Goal: Find contact information: Find contact information

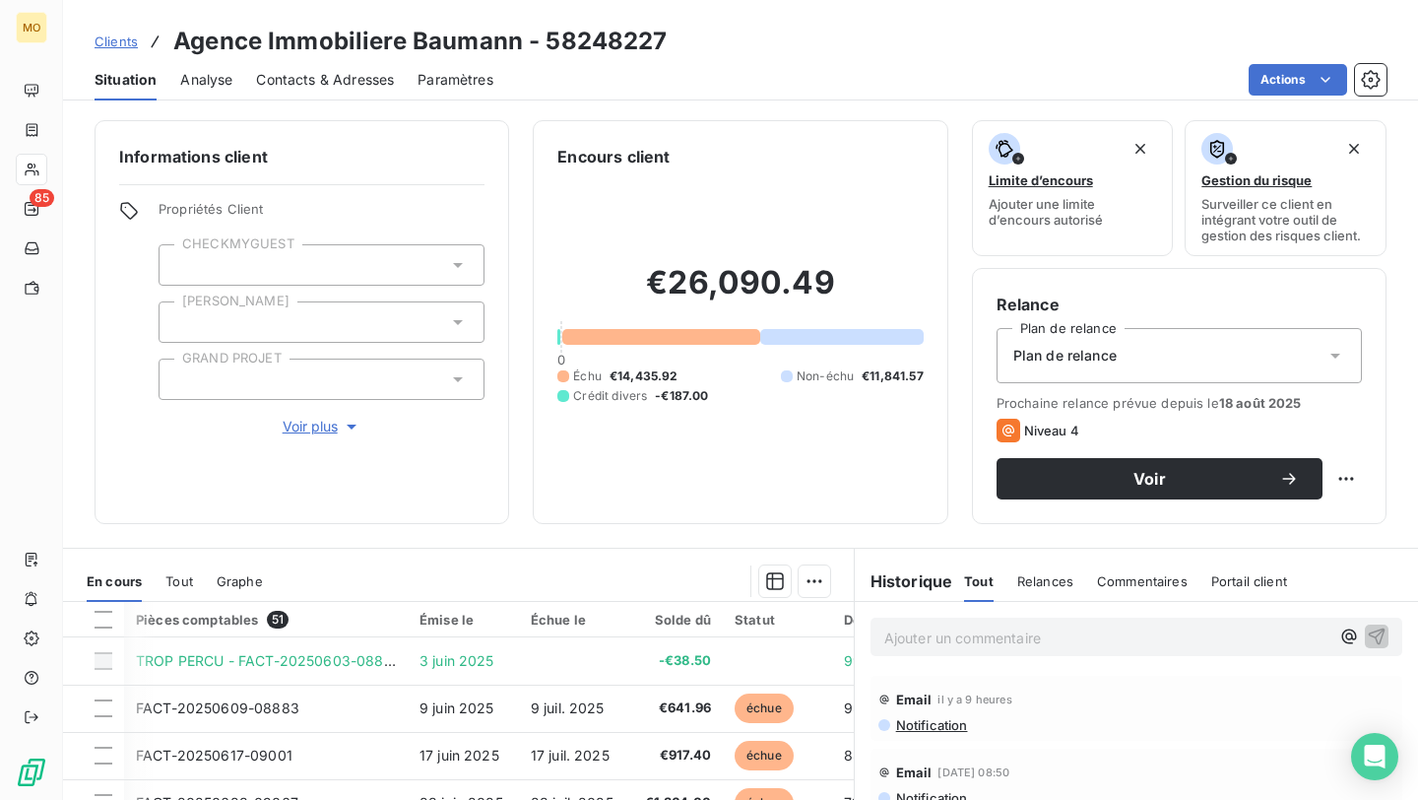
scroll to position [188, 0]
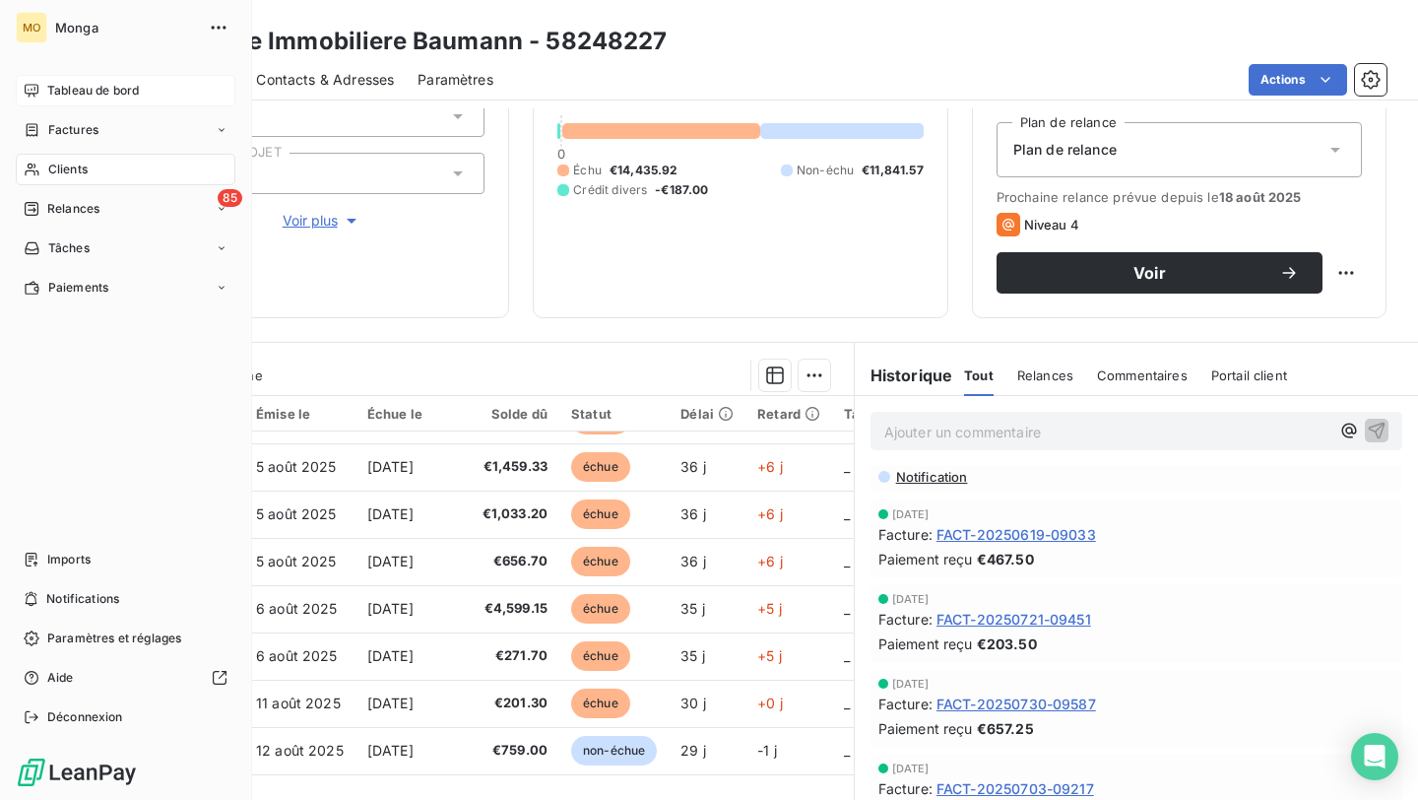
click at [98, 80] on div "Tableau de bord" at bounding box center [126, 91] width 220 height 32
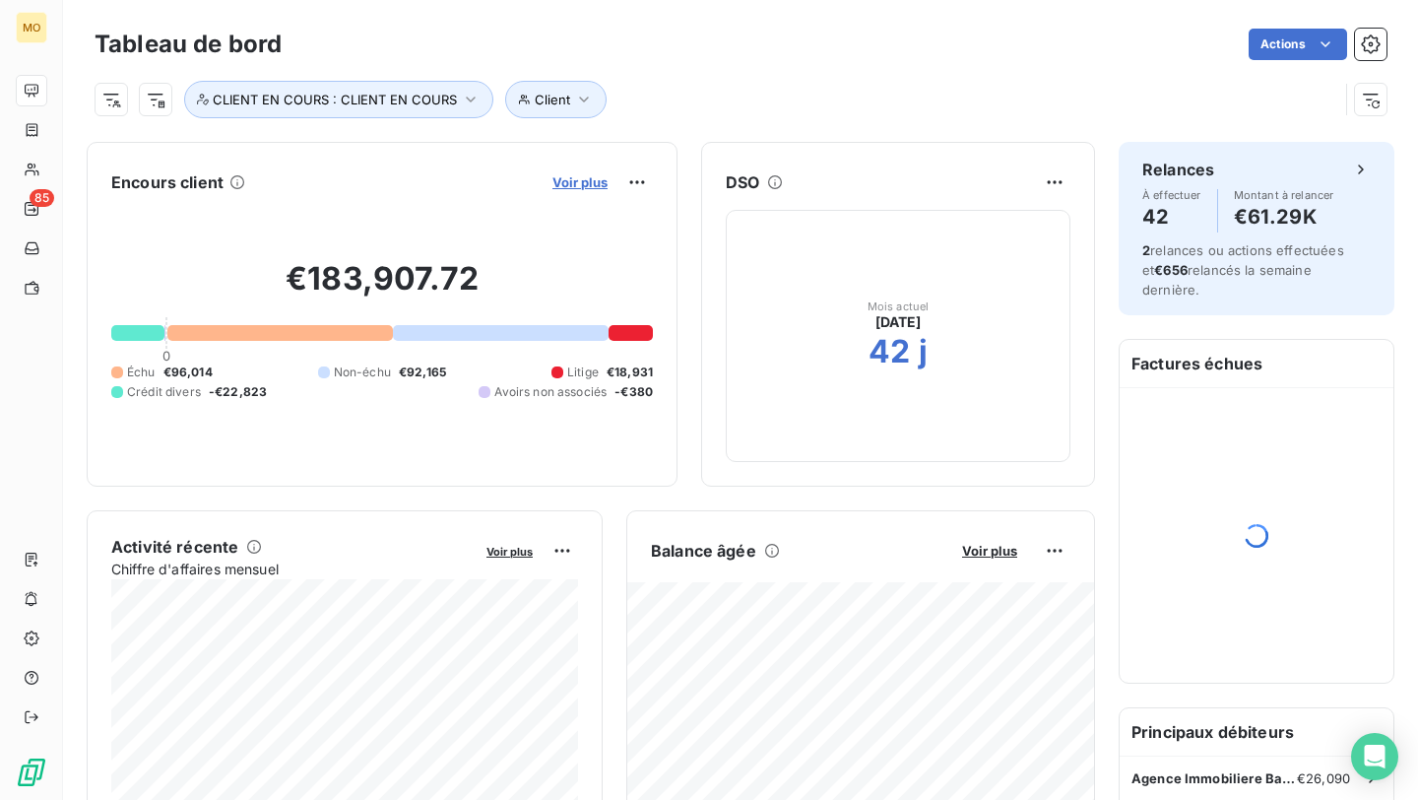
click at [589, 176] on span "Voir plus" at bounding box center [579, 182] width 55 height 16
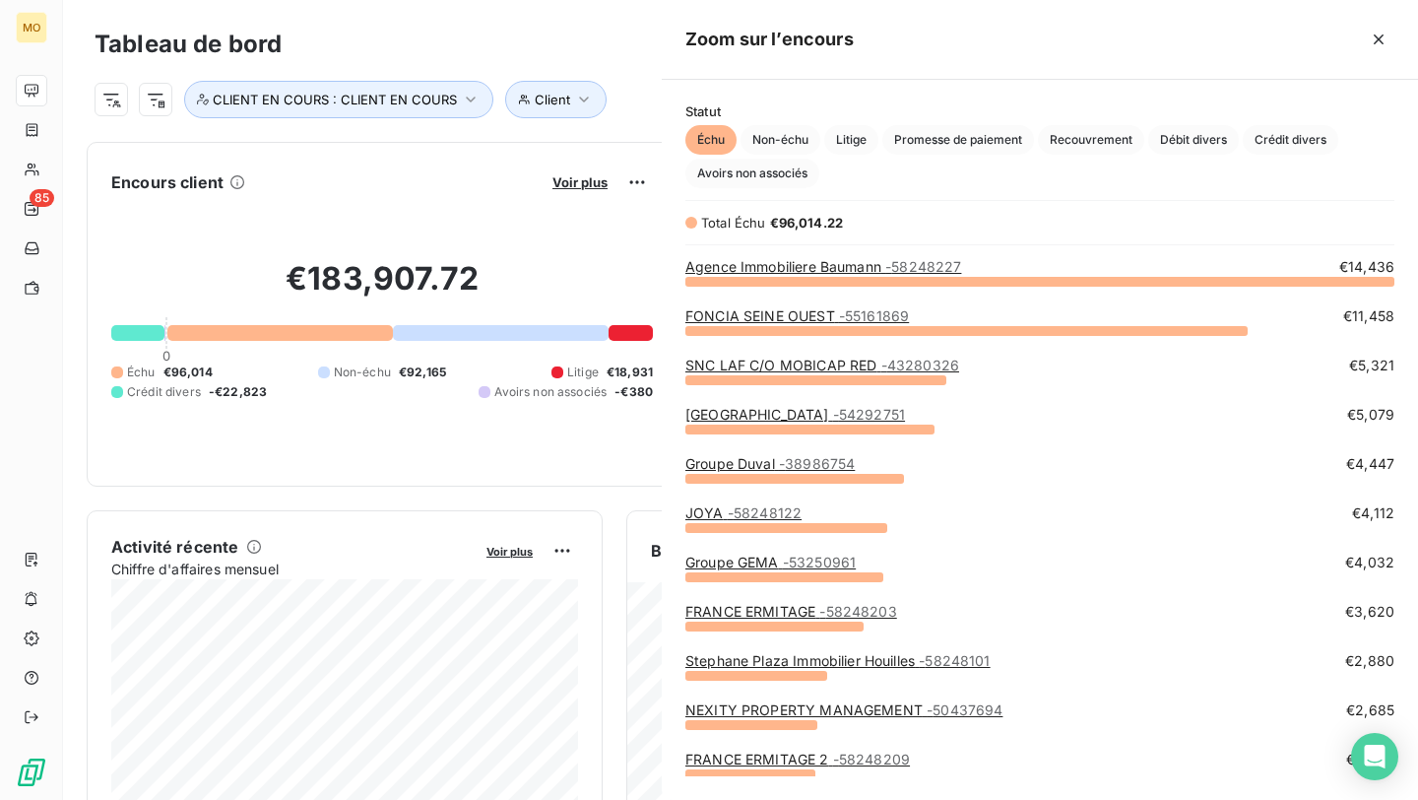
scroll to position [519, 756]
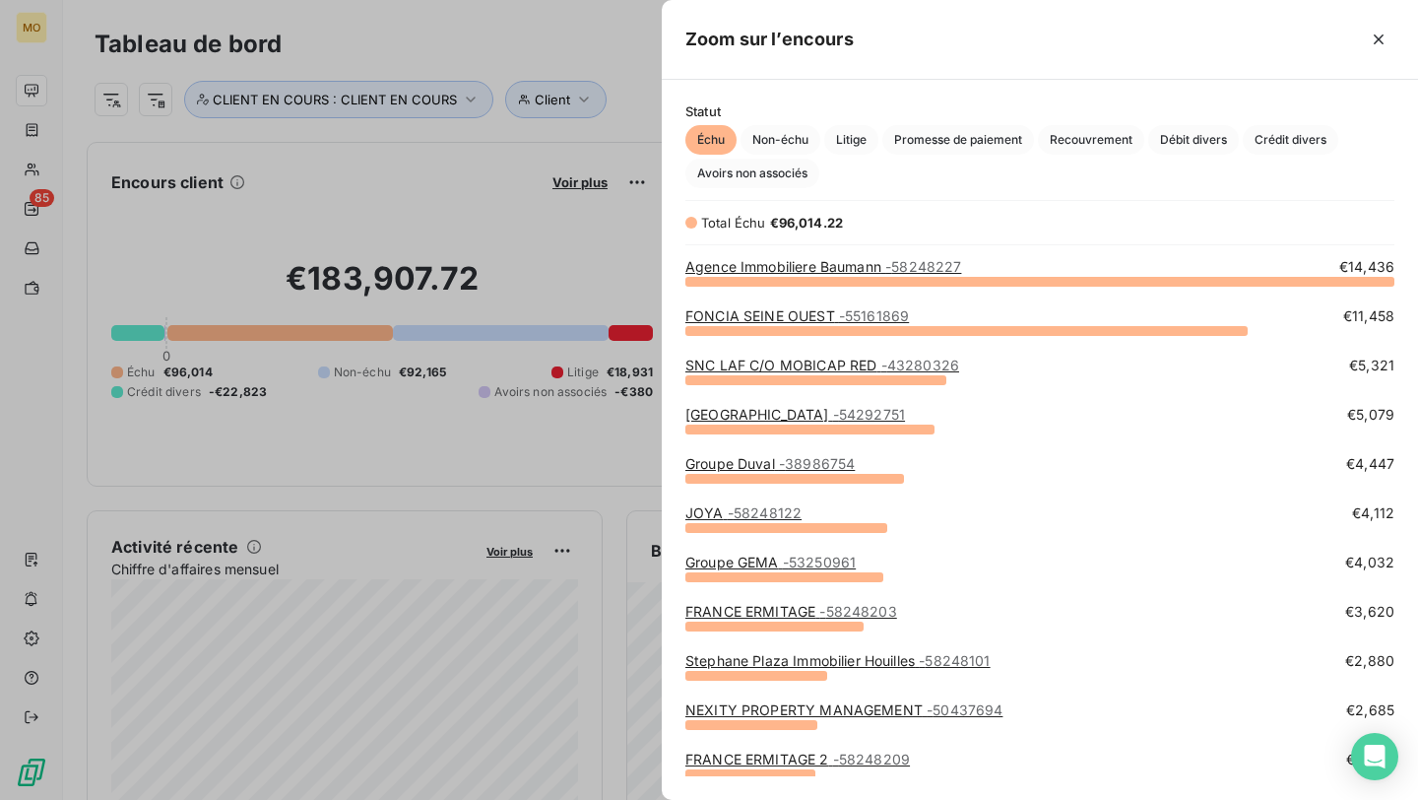
click at [820, 320] on link "FONCIA SEINE OUEST - 55161869" at bounding box center [797, 315] width 224 height 17
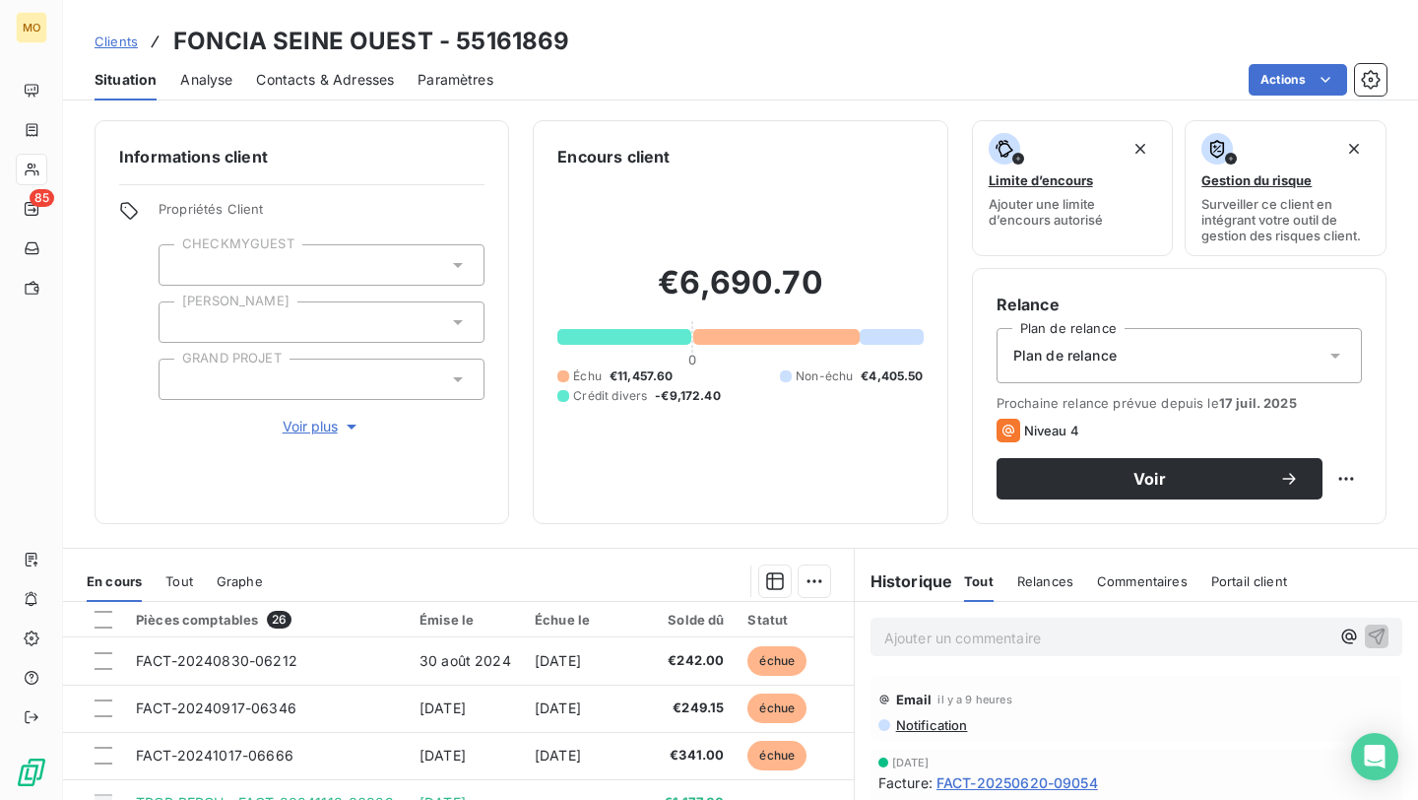
click at [350, 71] on span "Contacts & Adresses" at bounding box center [325, 80] width 138 height 20
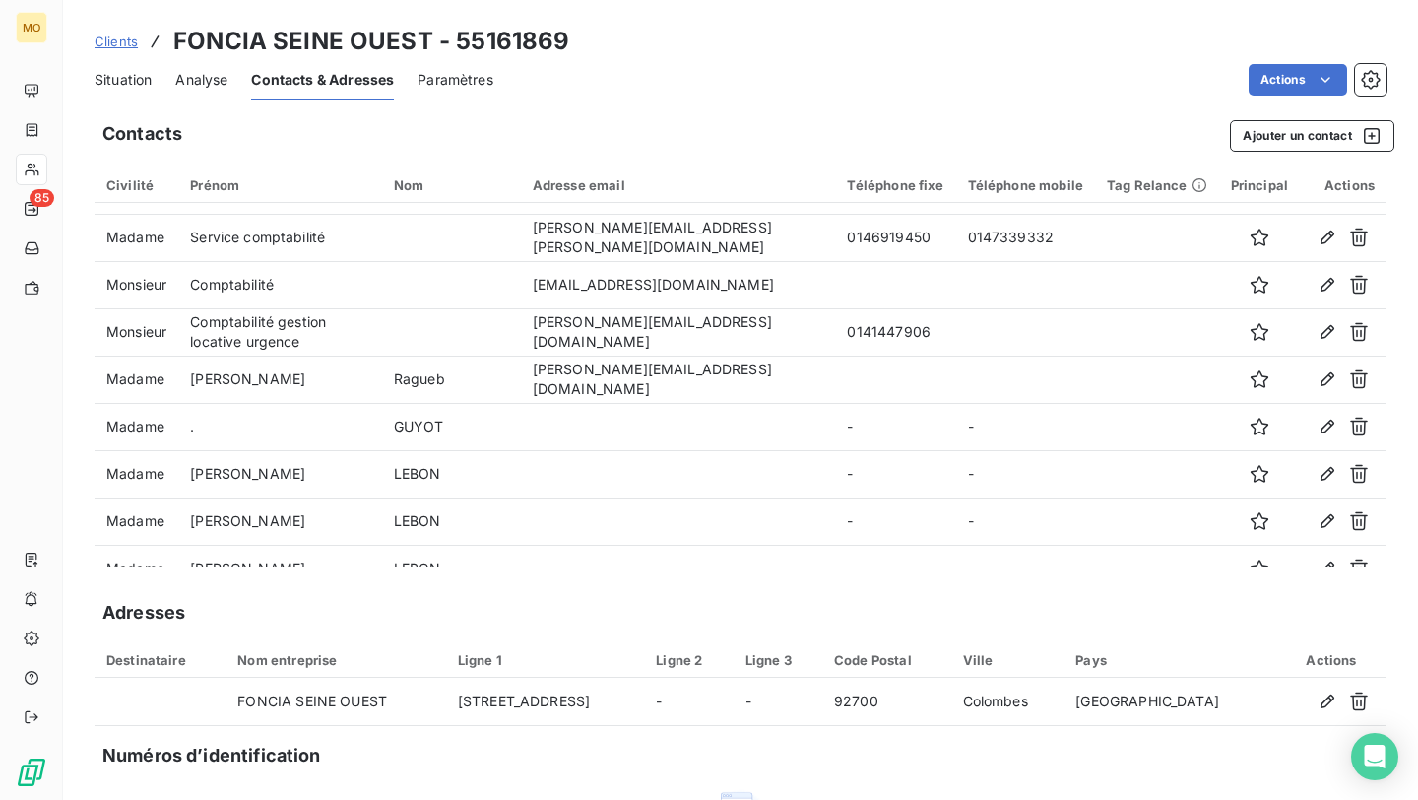
scroll to position [416, 0]
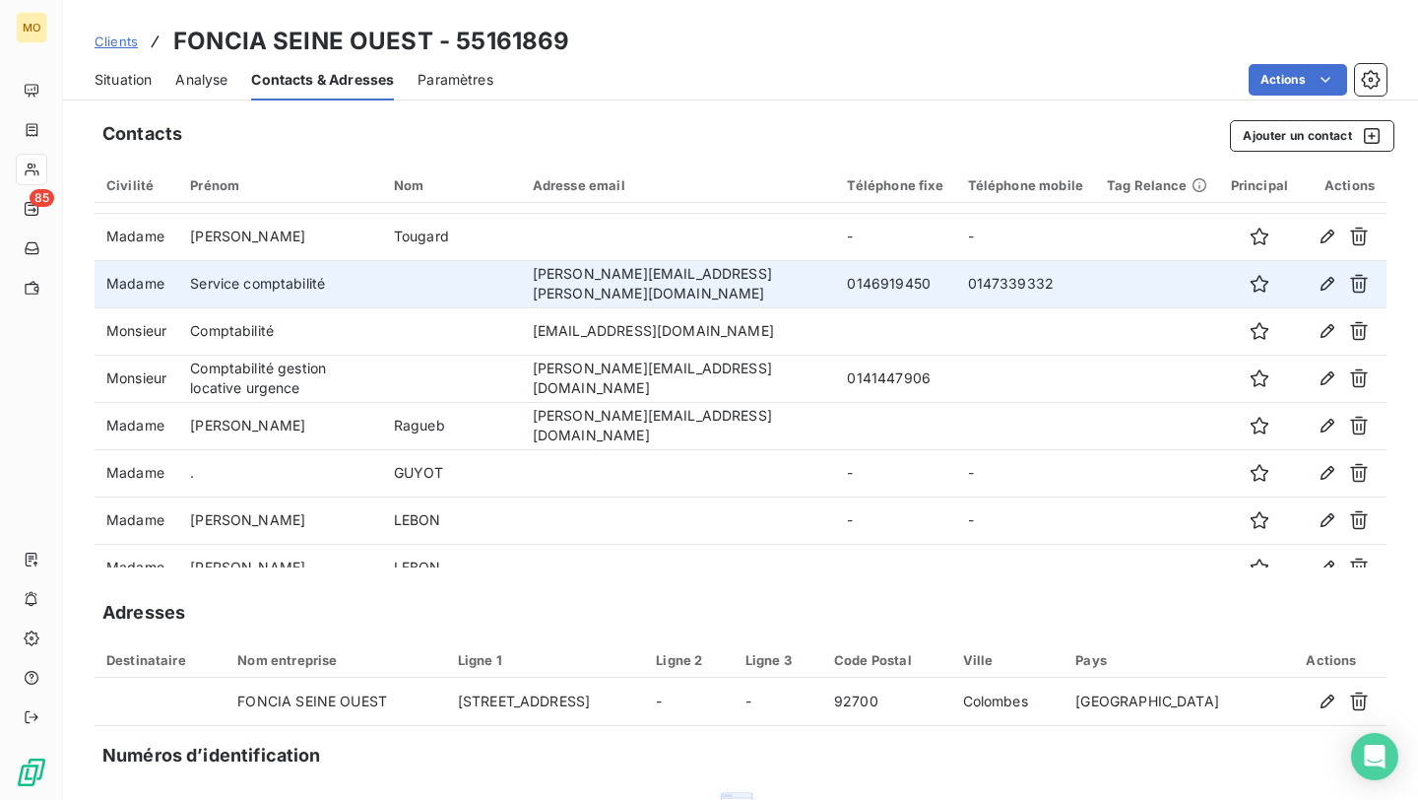
click at [604, 283] on td "[PERSON_NAME][EMAIL_ADDRESS][PERSON_NAME][DOMAIN_NAME]" at bounding box center [678, 283] width 315 height 47
copy td "[PERSON_NAME][EMAIL_ADDRESS][PERSON_NAME][DOMAIN_NAME]"
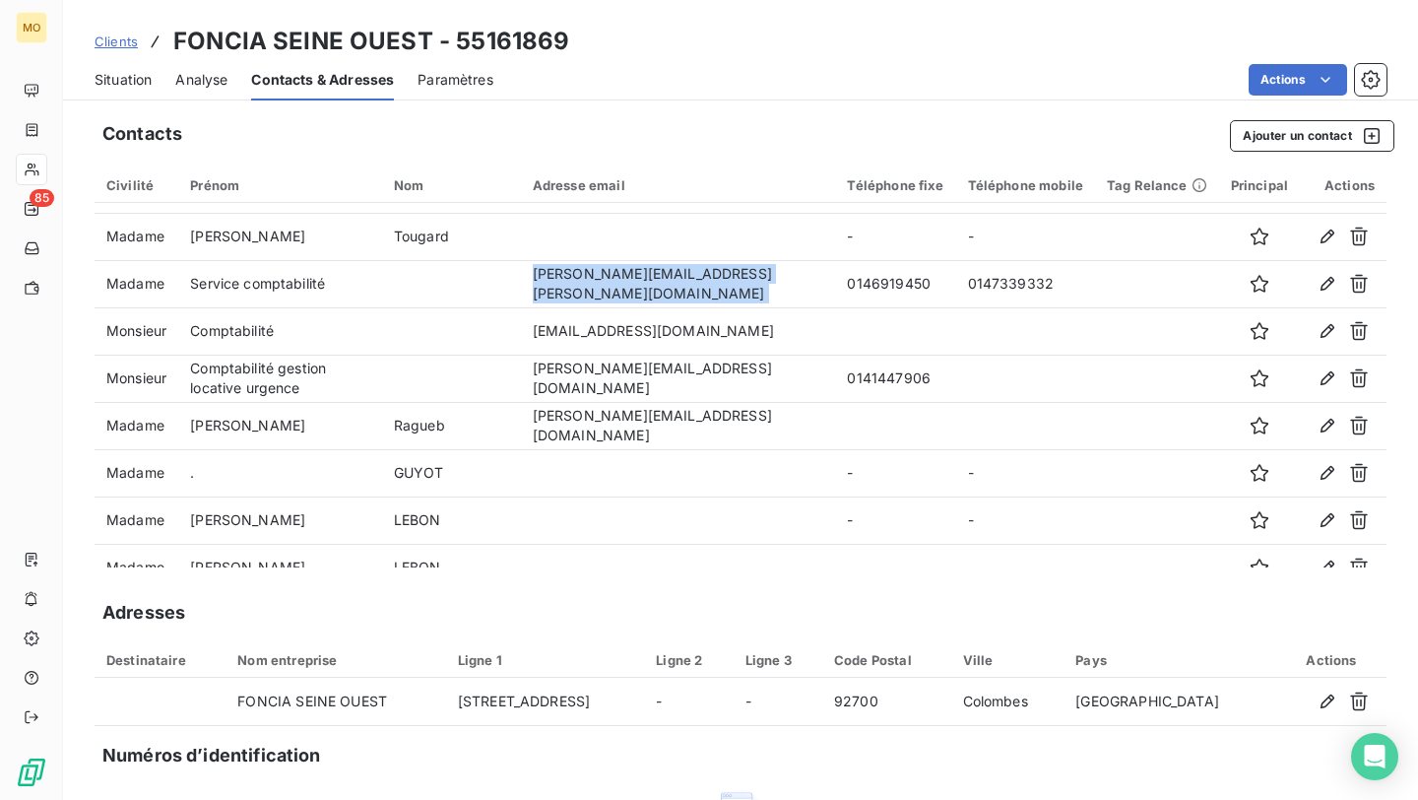
click at [122, 87] on span "Situation" at bounding box center [123, 80] width 57 height 20
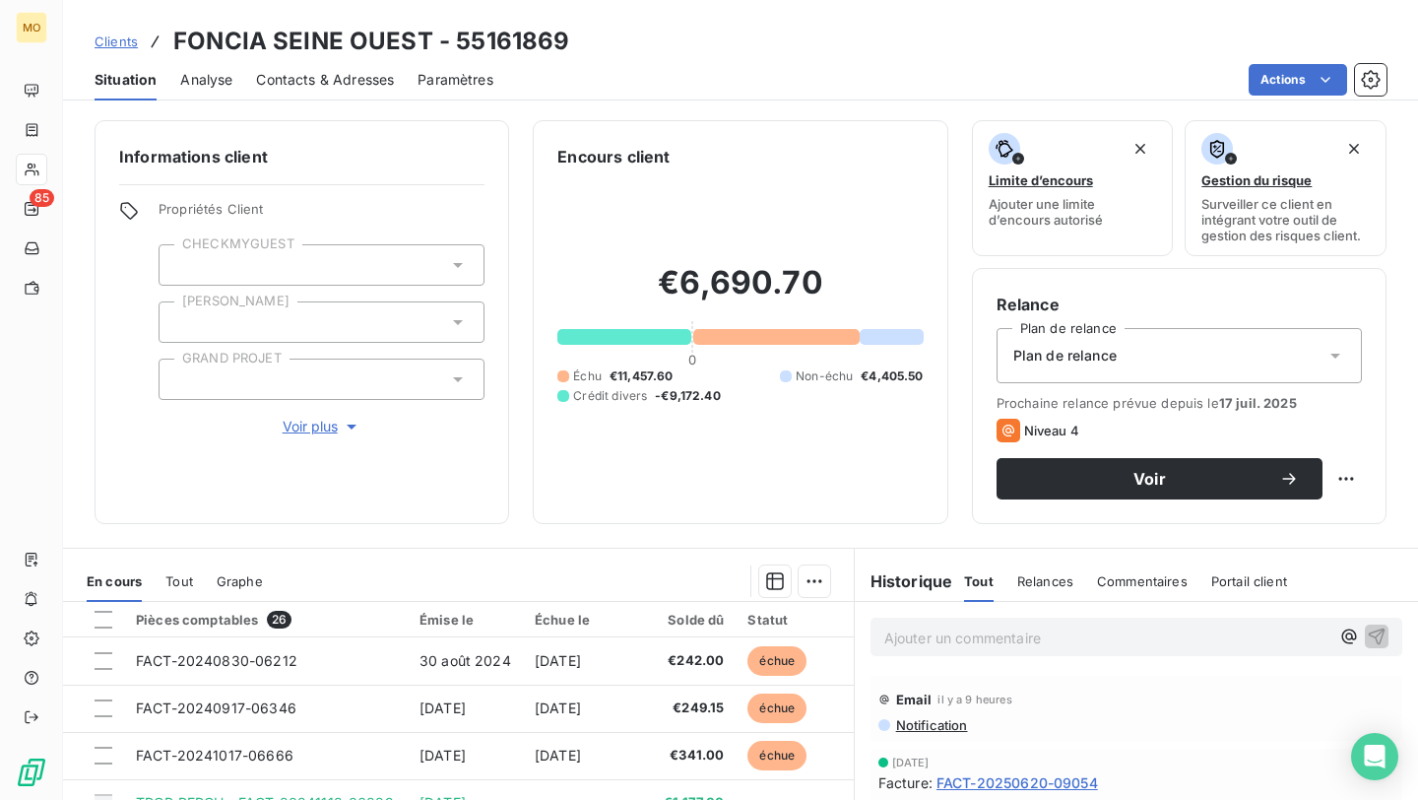
click at [299, 85] on span "Contacts & Adresses" at bounding box center [325, 80] width 138 height 20
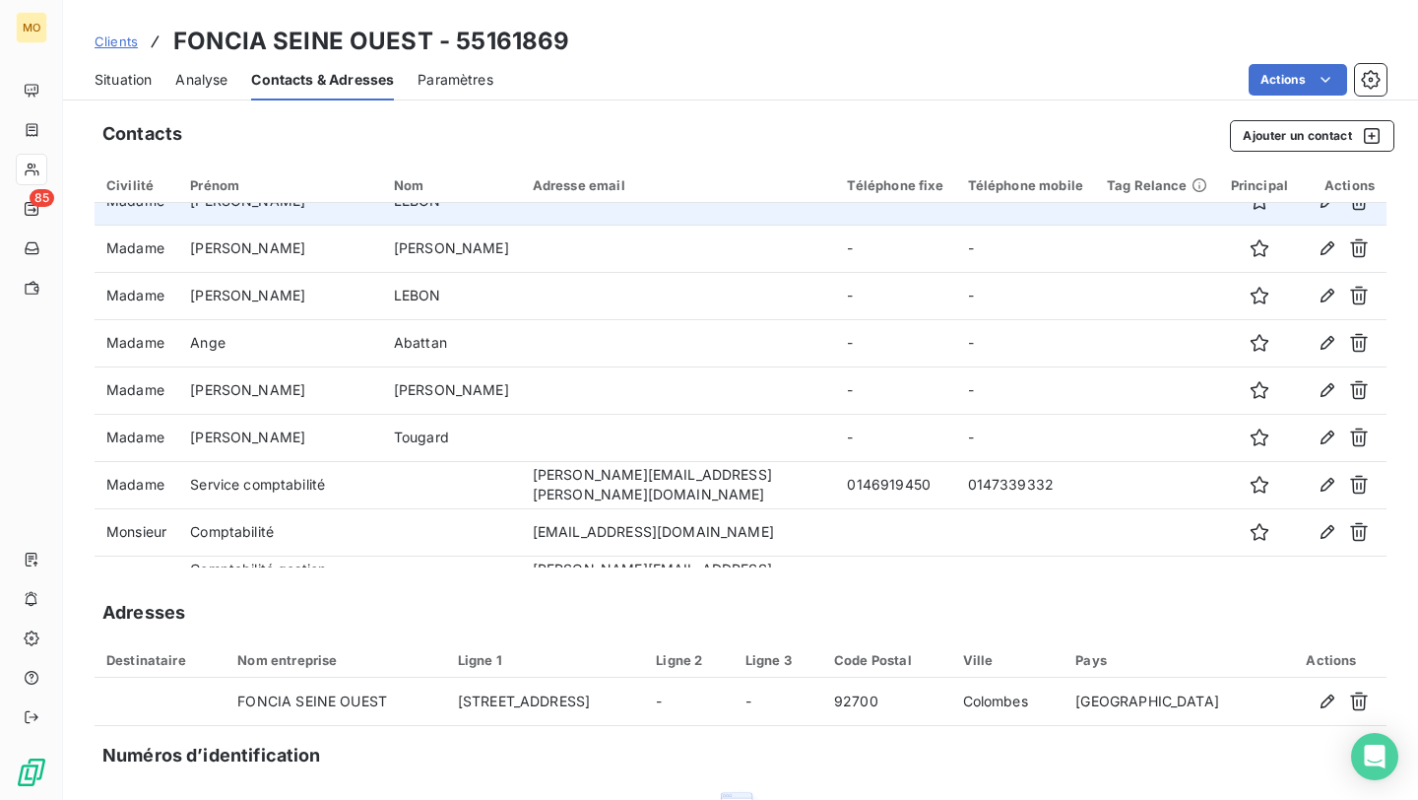
scroll to position [444, 0]
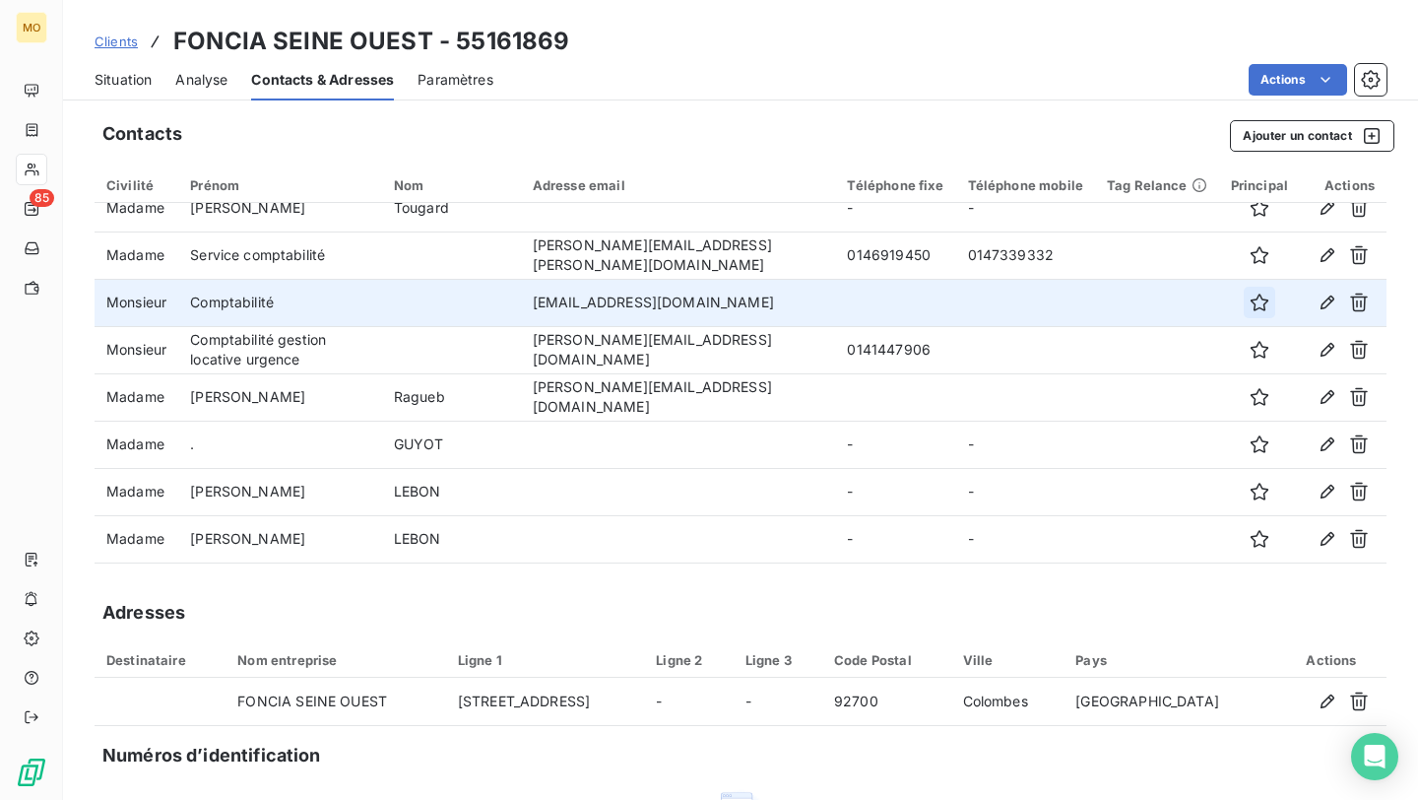
click at [1252, 304] on icon "button" at bounding box center [1259, 302] width 20 height 20
